Goal: Find contact information: Find contact information

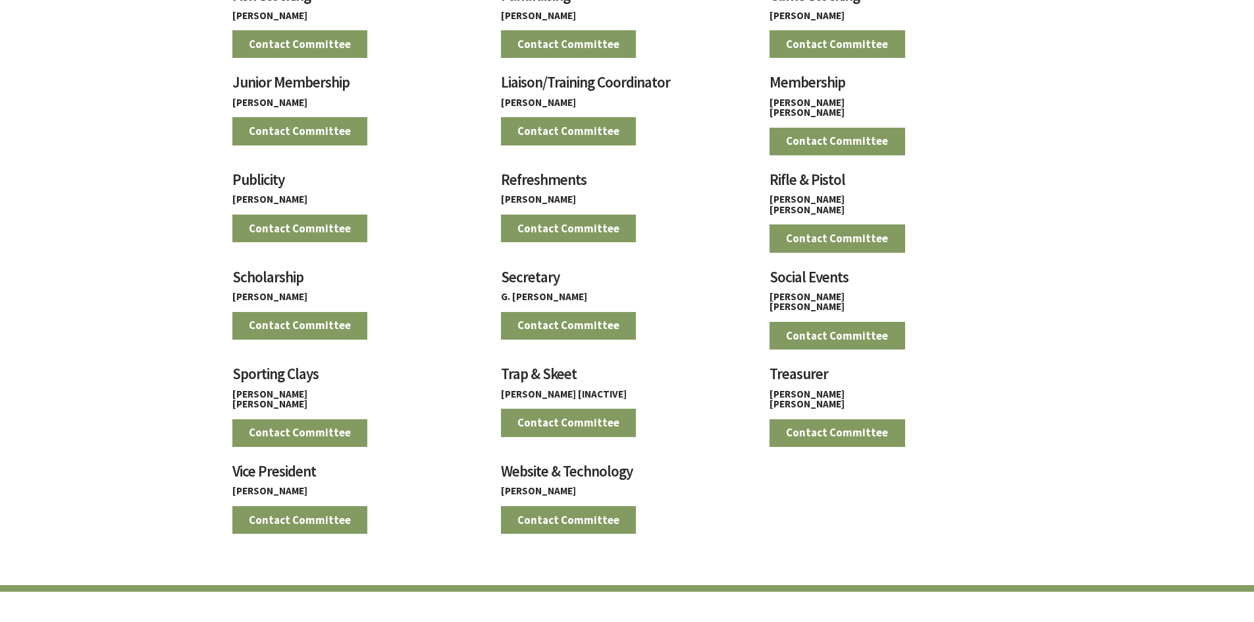
scroll to position [1119, 0]
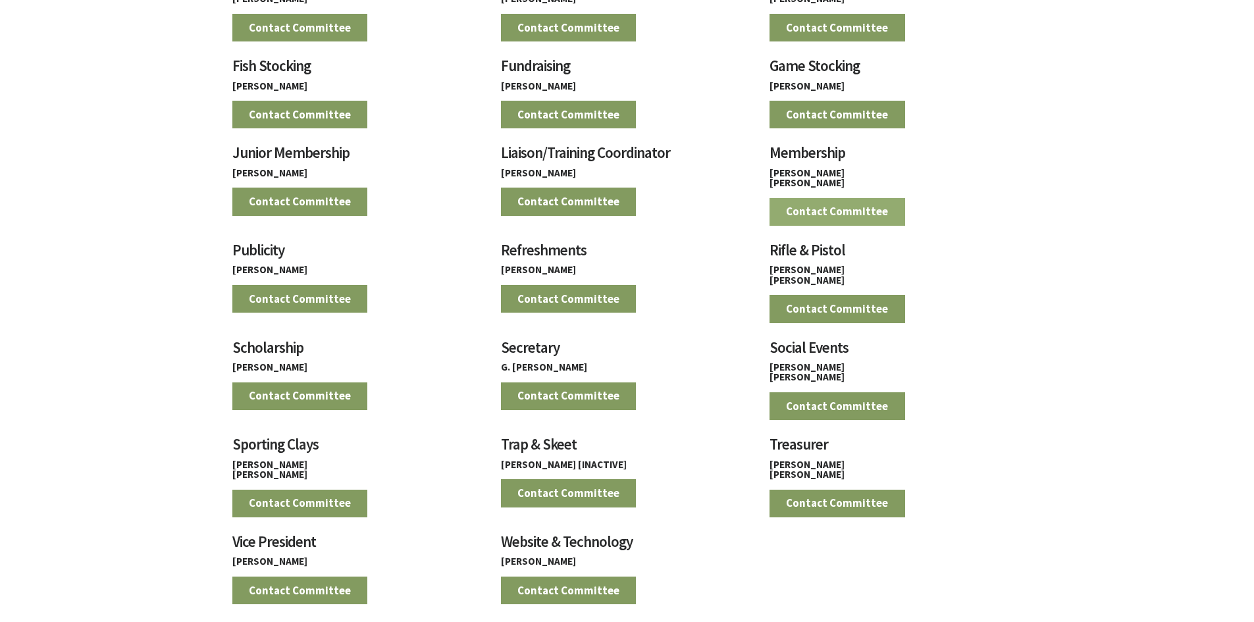
click at [863, 207] on link "Contact Committee" at bounding box center [837, 212] width 136 height 28
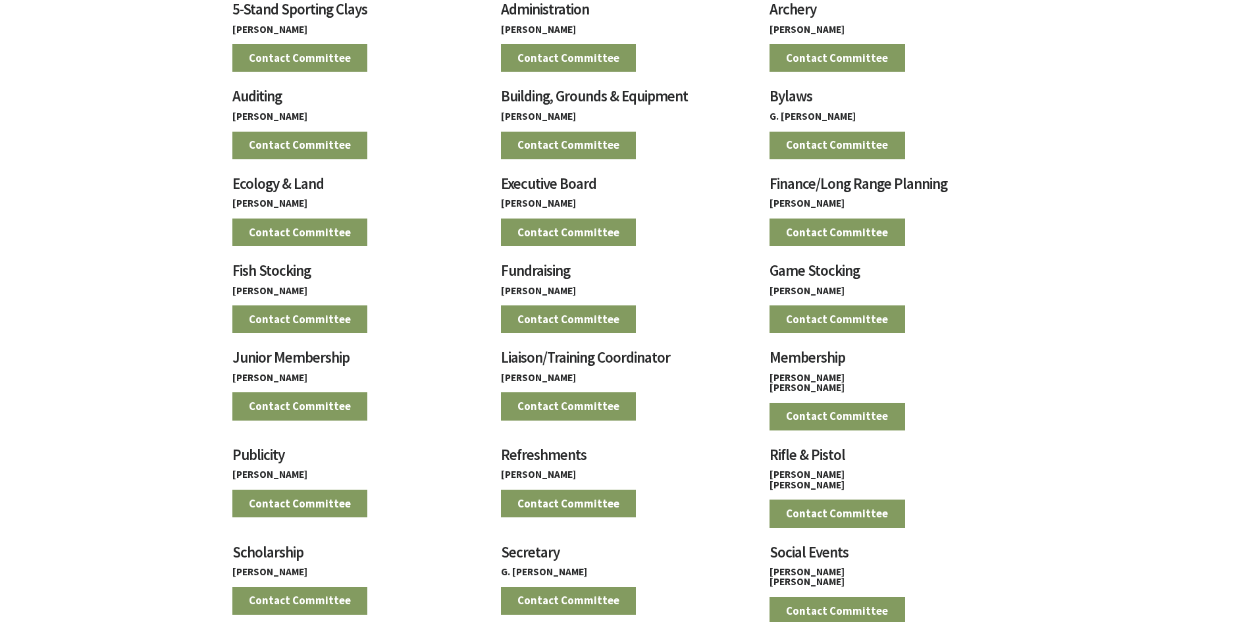
scroll to position [855, 0]
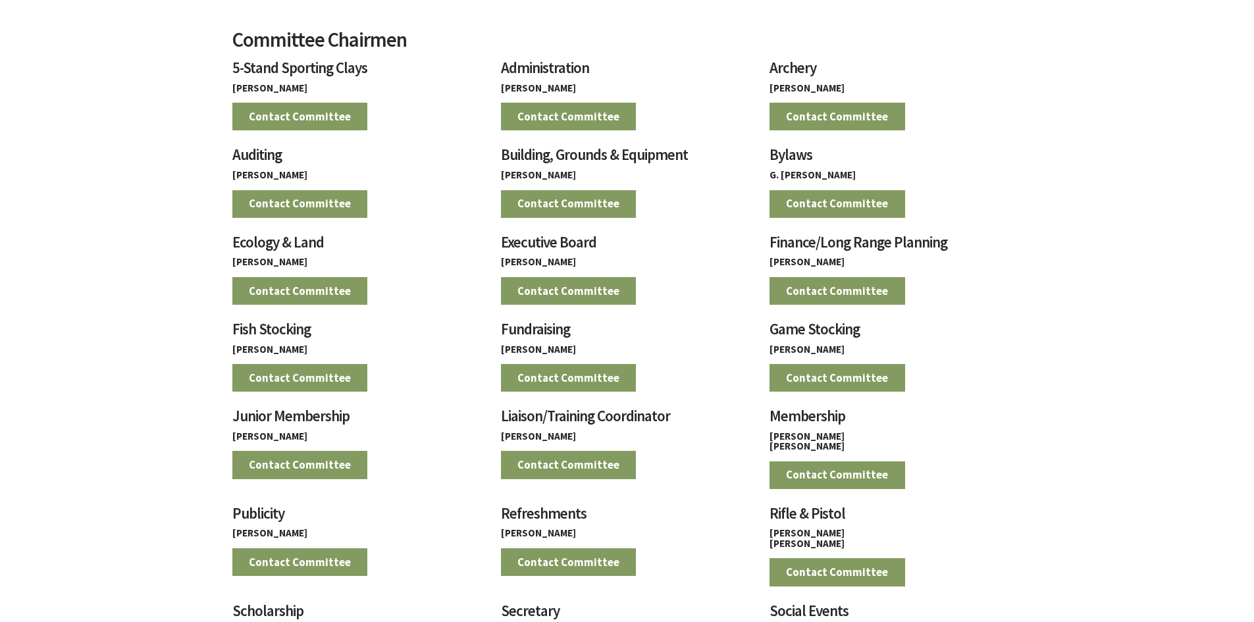
drag, startPoint x: 839, startPoint y: 444, endPoint x: 746, endPoint y: 438, distance: 93.6
click at [746, 438] on div "5-Stand Sporting Clays Lary Ahearn Contact Committee Administration Paul Jakubs…" at bounding box center [619, 455] width 806 height 825
click at [734, 434] on h4 "[PERSON_NAME]" at bounding box center [627, 436] width 252 height 10
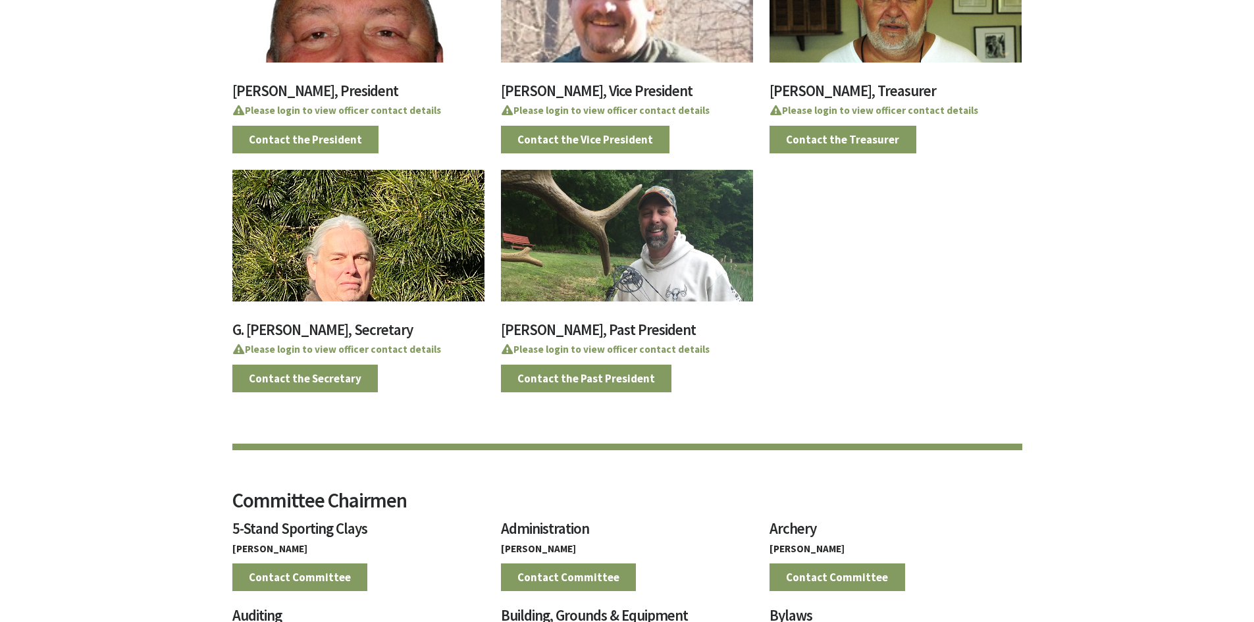
scroll to position [0, 0]
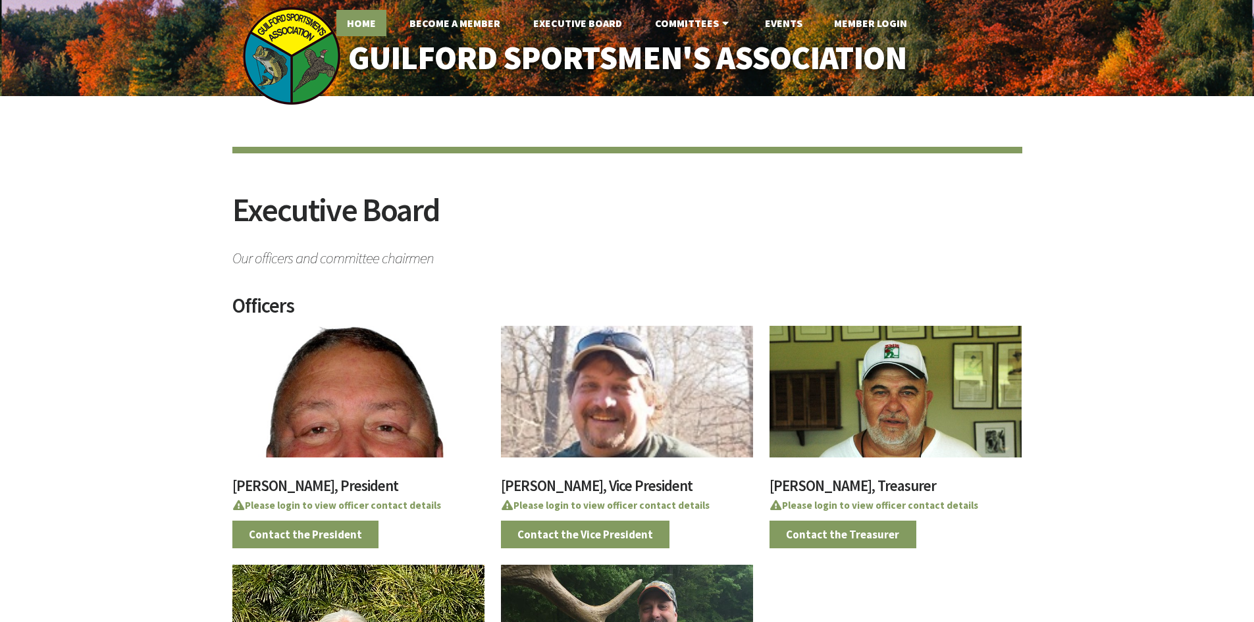
click at [376, 24] on link "Home" at bounding box center [361, 23] width 50 height 26
